Goal: Check status: Check status

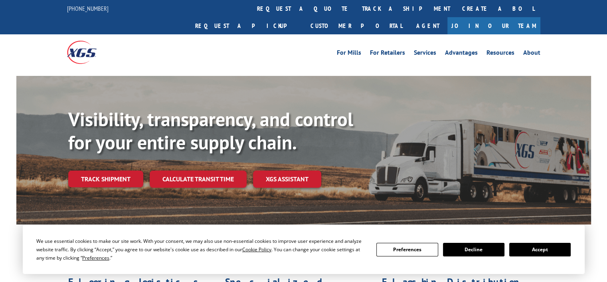
click at [119, 171] on div "Visibility, transparency, and control for your entire supply chain. Track shipm…" at bounding box center [329, 163] width 523 height 111
click at [114, 170] on link "Track shipment" at bounding box center [105, 178] width 75 height 17
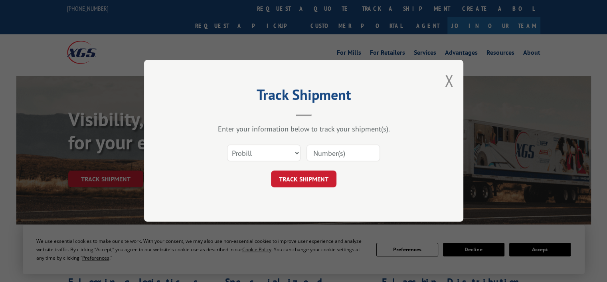
click at [341, 156] on input at bounding box center [343, 153] width 73 height 17
paste input "17229753"
type input "17229753"
click at [313, 180] on button "TRACK SHIPMENT" at bounding box center [303, 179] width 65 height 17
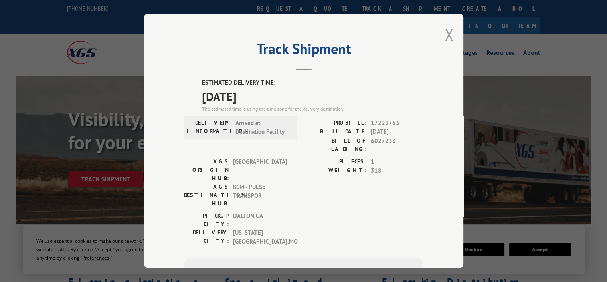
click at [447, 38] on button "Close modal" at bounding box center [449, 34] width 9 height 21
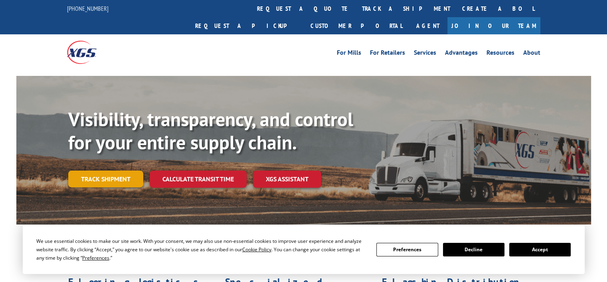
click at [110, 170] on link "Track shipment" at bounding box center [105, 178] width 75 height 17
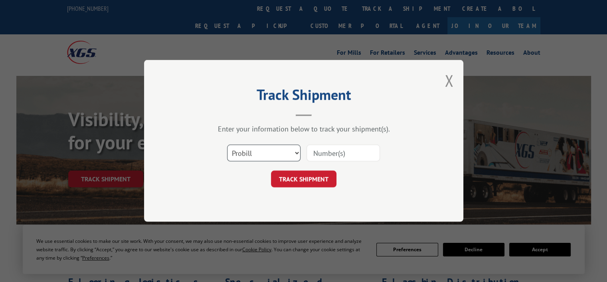
click at [274, 148] on select "Select category... Probill BOL PO" at bounding box center [263, 153] width 73 height 17
select select "po"
click at [227, 145] on select "Select category... Probill BOL PO" at bounding box center [263, 153] width 73 height 17
click at [332, 157] on input at bounding box center [343, 153] width 73 height 17
paste input "295682696"
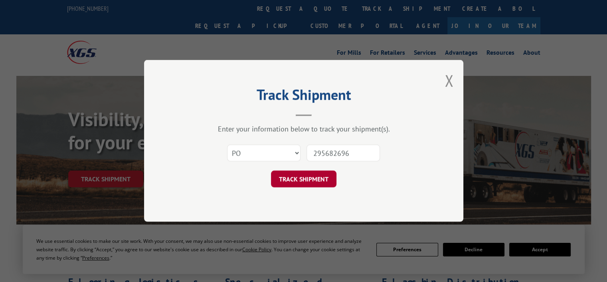
type input "295682696"
click at [320, 179] on button "TRACK SHIPMENT" at bounding box center [303, 179] width 65 height 17
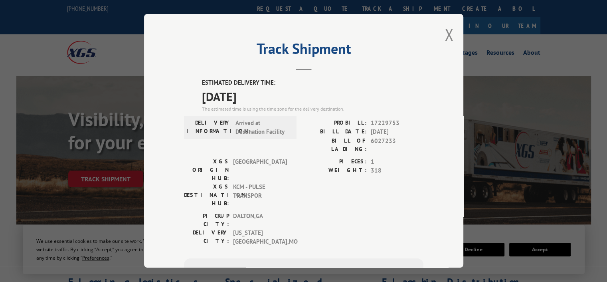
drag, startPoint x: 197, startPoint y: 81, endPoint x: 276, endPoint y: 95, distance: 80.1
click at [276, 95] on div "ESTIMATED DELIVERY TIME: [DATE] The estimated time is using the time zone for t…" at bounding box center [304, 222] width 240 height 288
copy div "ESTIMATED DELIVERY TIME: [DATE]"
